Goal: Information Seeking & Learning: Learn about a topic

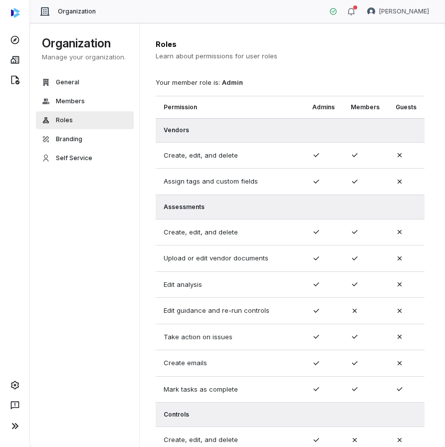
scroll to position [453, 0]
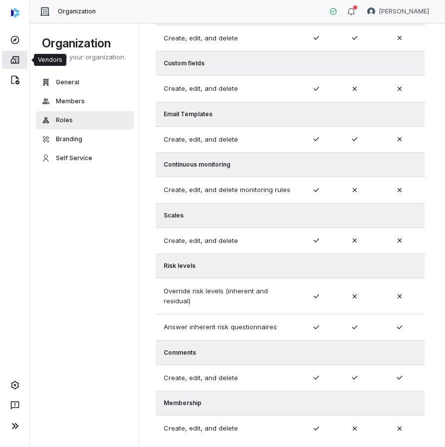
click at [22, 54] on link at bounding box center [14, 60] width 25 height 18
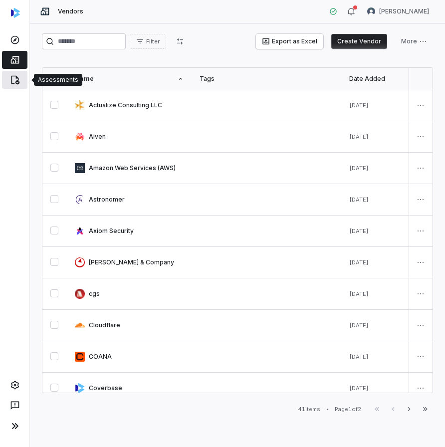
click at [13, 88] on link at bounding box center [14, 80] width 25 height 18
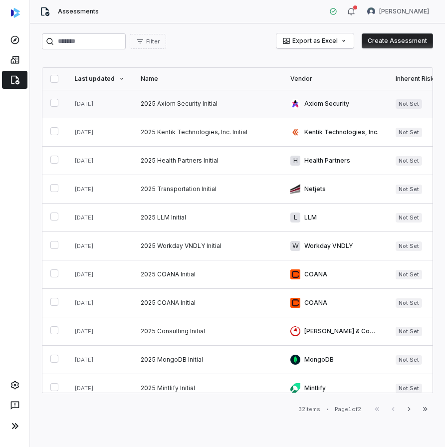
click at [191, 106] on link at bounding box center [208, 104] width 150 height 28
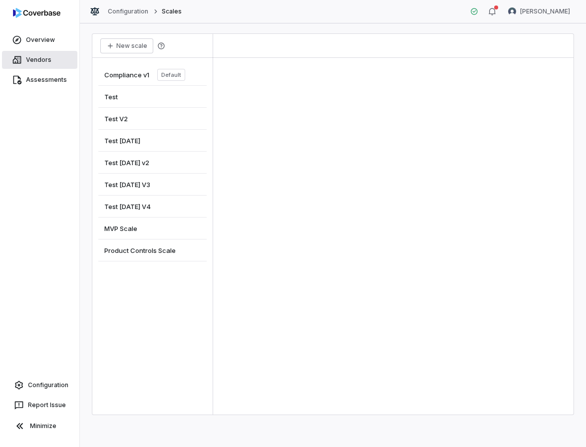
click at [31, 61] on link "Vendors" at bounding box center [39, 60] width 75 height 18
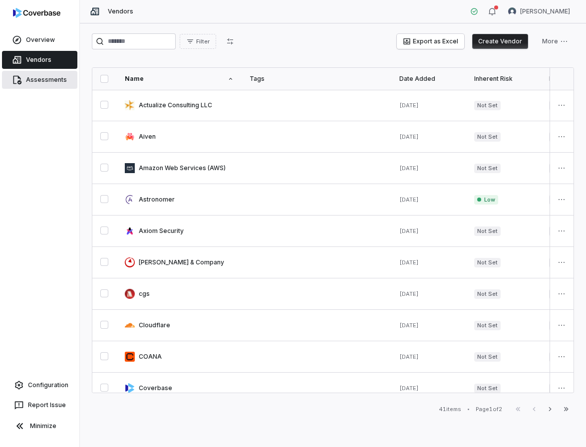
click at [35, 81] on link "Assessments" at bounding box center [39, 80] width 75 height 18
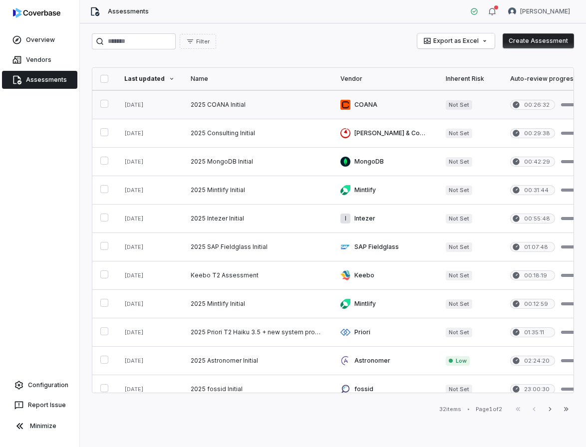
scroll to position [199, 0]
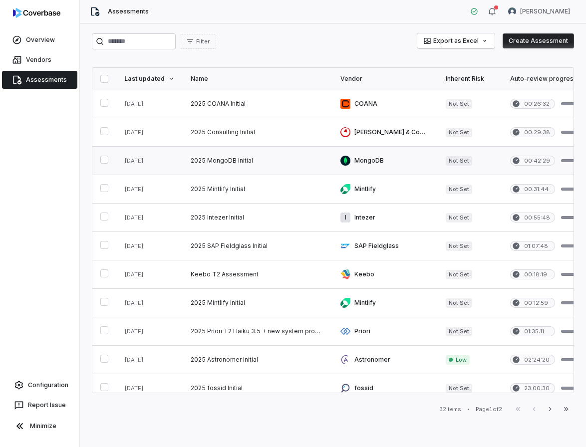
click at [217, 158] on link at bounding box center [258, 161] width 150 height 28
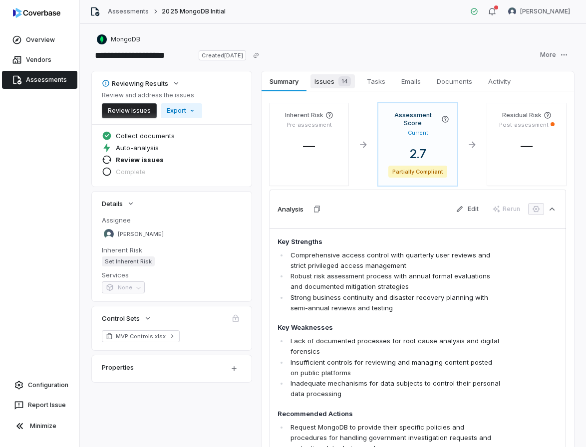
click at [317, 74] on link "Issues 14 Issues 14" at bounding box center [332, 81] width 52 height 20
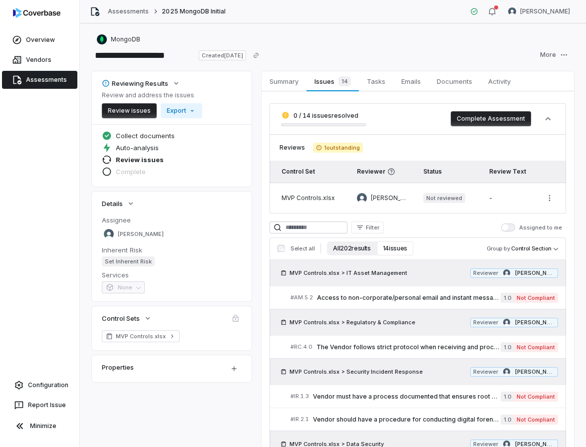
click at [338, 249] on button "All 202 results" at bounding box center [351, 249] width 49 height 14
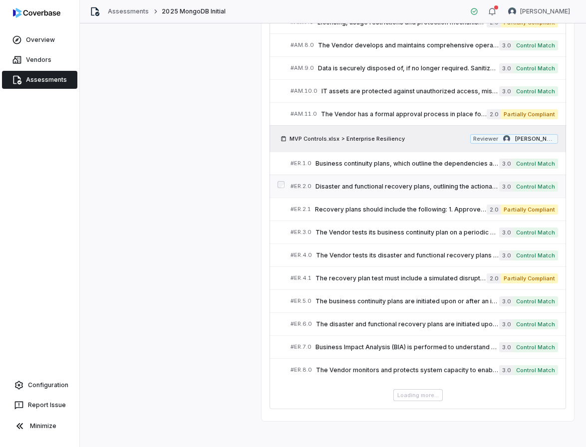
scroll to position [507, 0]
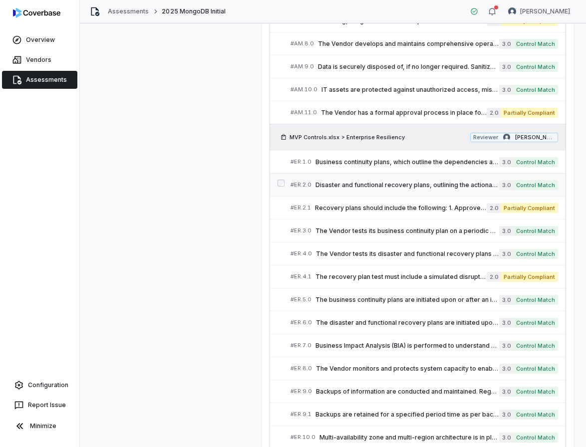
click at [402, 211] on span "Recovery plans should include the following: 1. Approved recovery objectives (R…" at bounding box center [401, 208] width 172 height 8
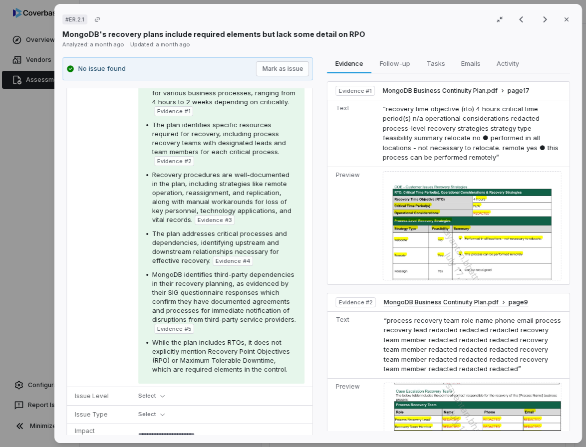
scroll to position [311, 0]
click at [33, 131] on div "# ER.2.1 Result 18 of 75 Close MongoDB's recovery plans include required elemen…" at bounding box center [293, 223] width 586 height 447
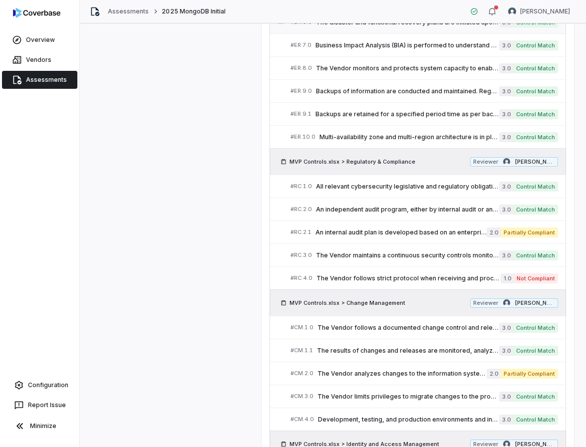
scroll to position [816, 0]
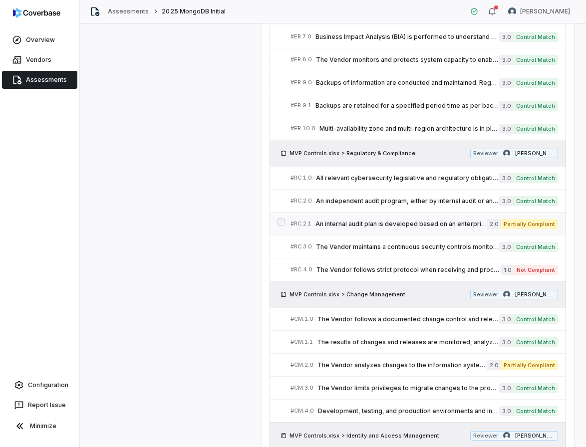
click at [369, 227] on span "An internal audit plan is developed based on an enterprise-wide risk assessment…" at bounding box center [400, 224] width 171 height 8
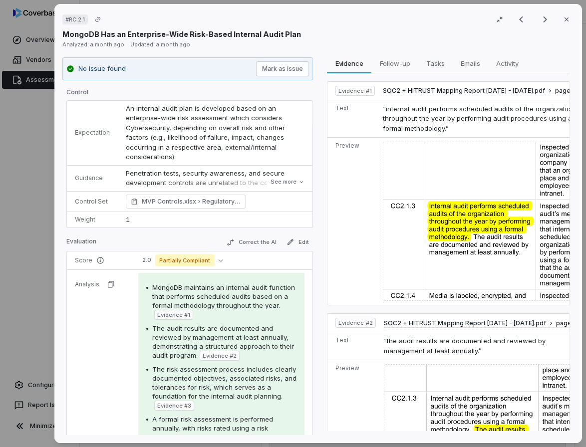
click at [32, 124] on div "# RC.2.1 Result 31 of 75 Close MongoDB Has an Enterprise-Wide Risk-Based Intern…" at bounding box center [293, 223] width 586 height 447
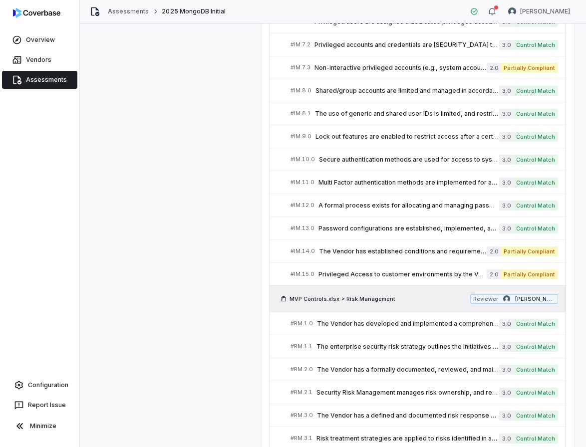
scroll to position [1467, 0]
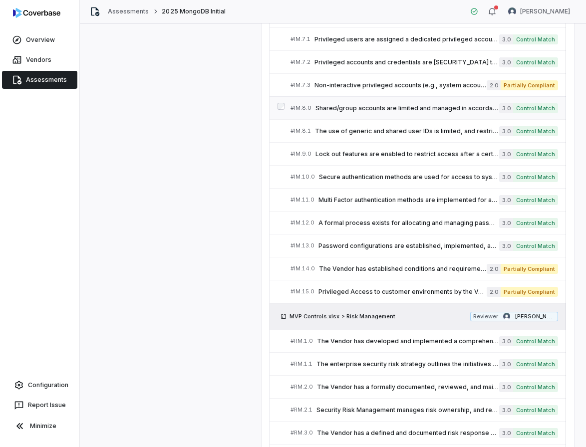
click at [444, 115] on link "# IM.8.0 Shared/group accounts are limited and managed in accordance with the I…" at bounding box center [425, 108] width 268 height 22
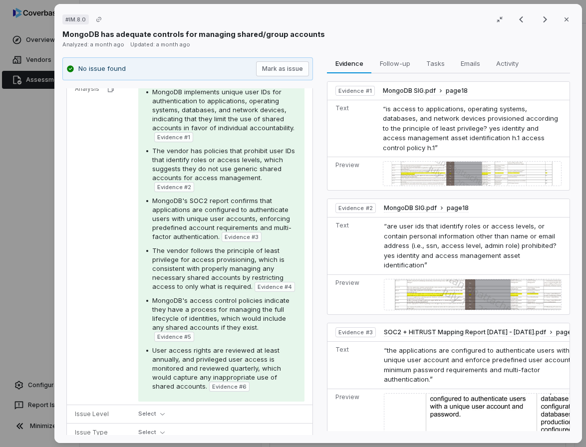
scroll to position [205, 0]
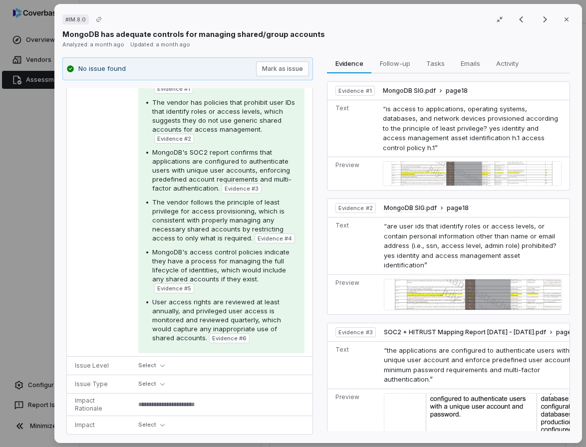
type textarea "*"
click at [444, 19] on button "Close" at bounding box center [566, 19] width 21 height 21
